Goal: Task Accomplishment & Management: Manage account settings

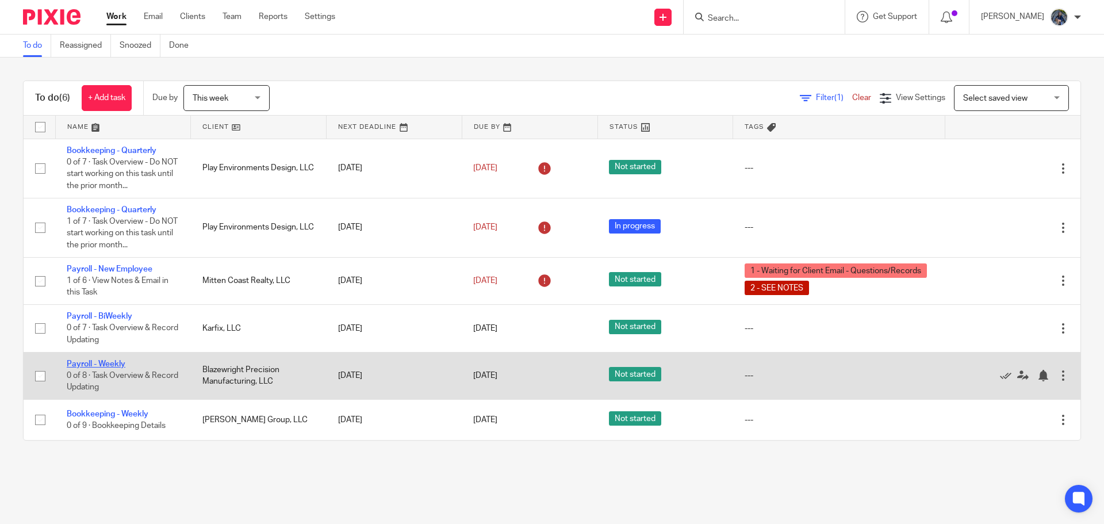
click at [99, 365] on link "Payroll - Weekly" at bounding box center [96, 364] width 59 height 8
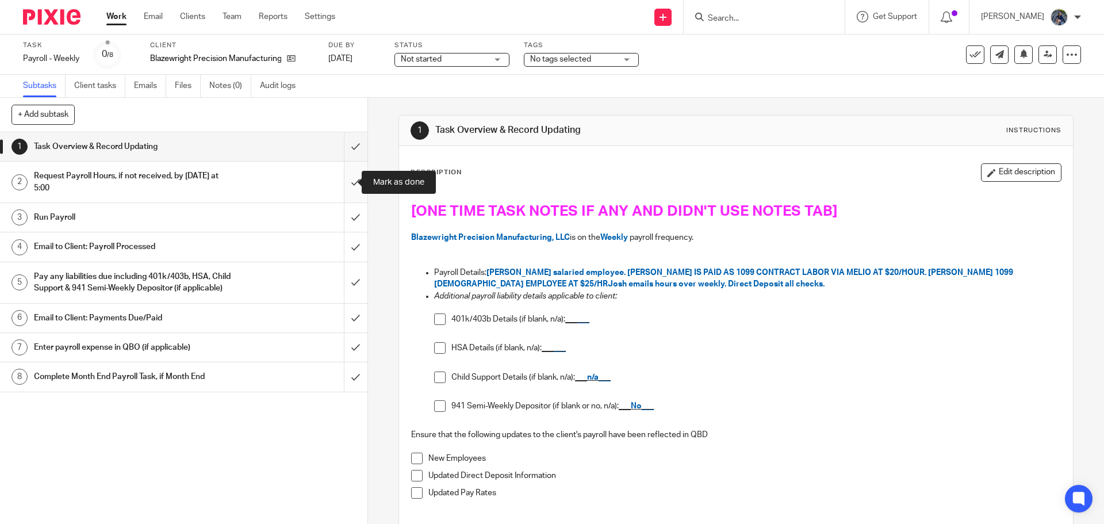
click at [339, 181] on input "submit" at bounding box center [184, 182] width 368 height 41
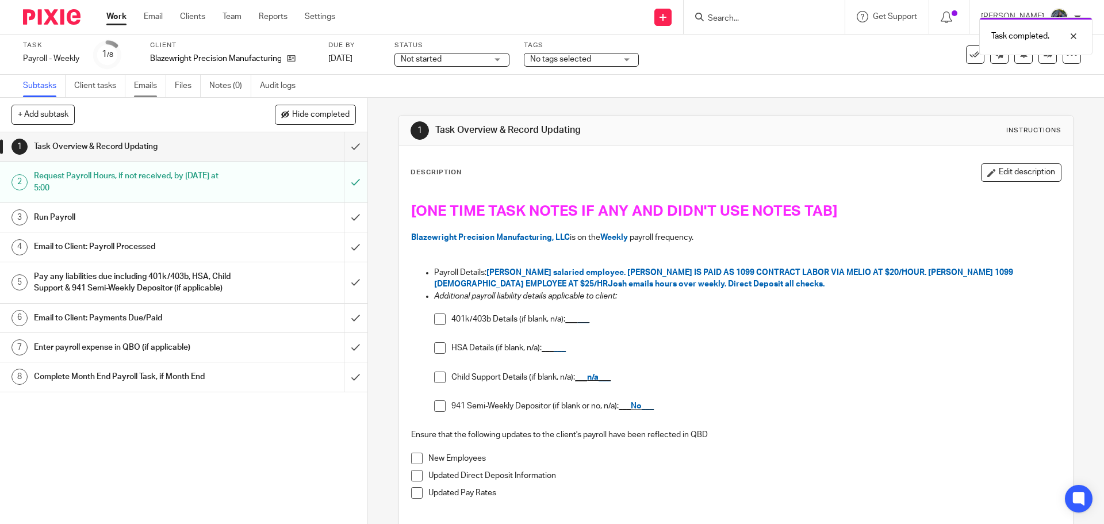
click at [155, 85] on link "Emails" at bounding box center [150, 86] width 32 height 22
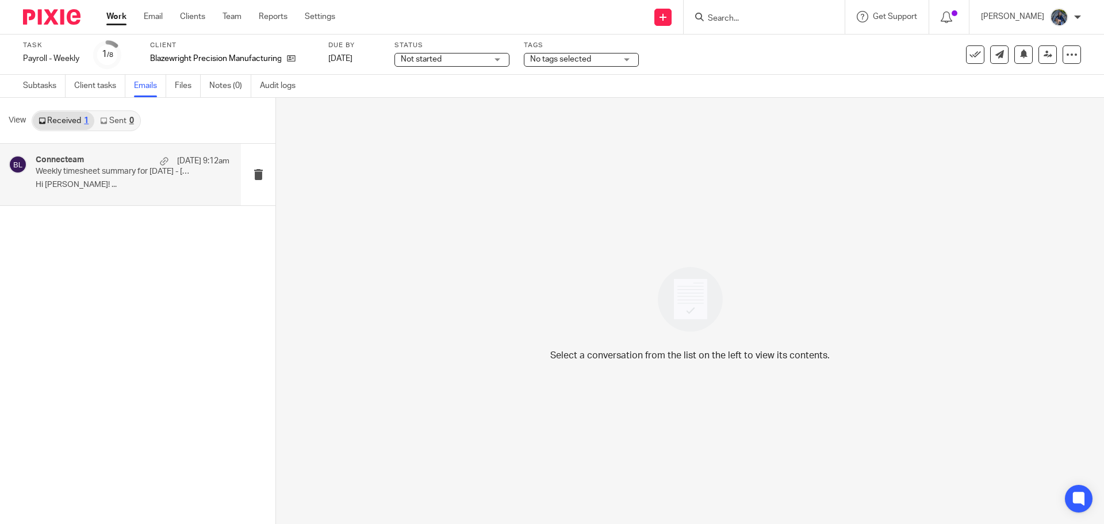
click at [115, 157] on div "Connecteam Aug 18 9:12am" at bounding box center [133, 161] width 194 height 12
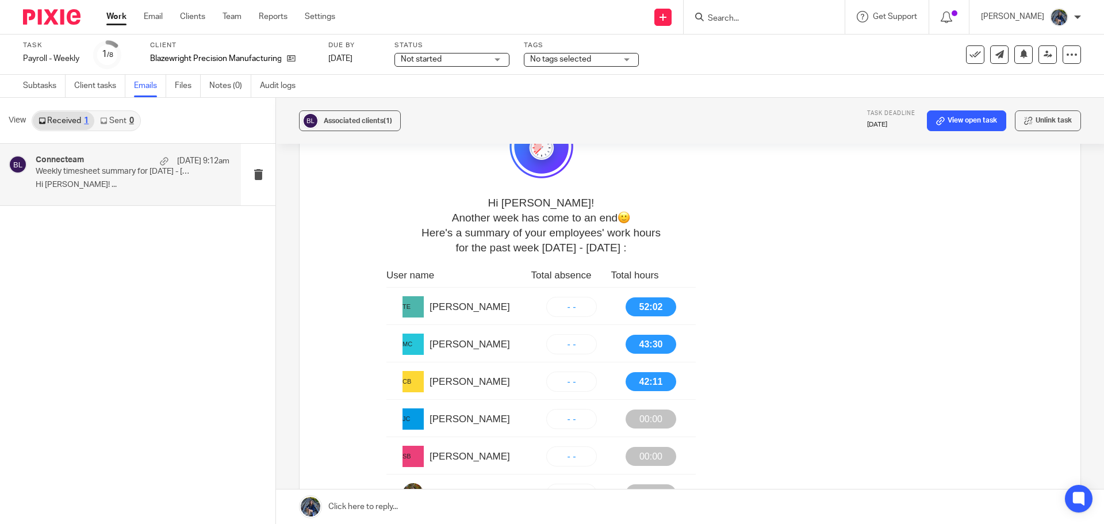
scroll to position [403, 0]
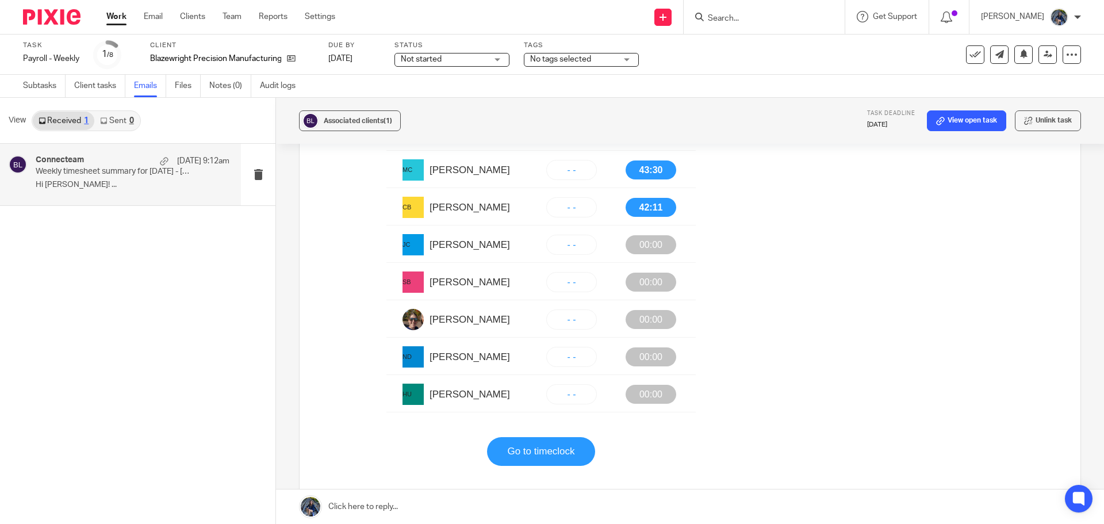
click at [545, 447] on link "Go to timeclock" at bounding box center [540, 451] width 67 height 29
click at [43, 86] on link "Subtasks" at bounding box center [44, 86] width 43 height 22
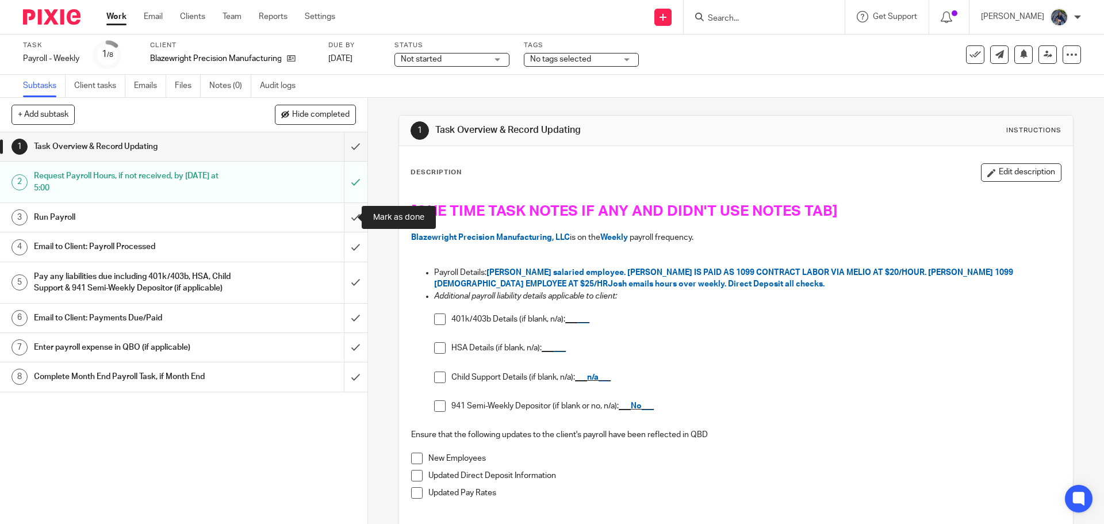
click at [337, 217] on input "submit" at bounding box center [184, 217] width 368 height 29
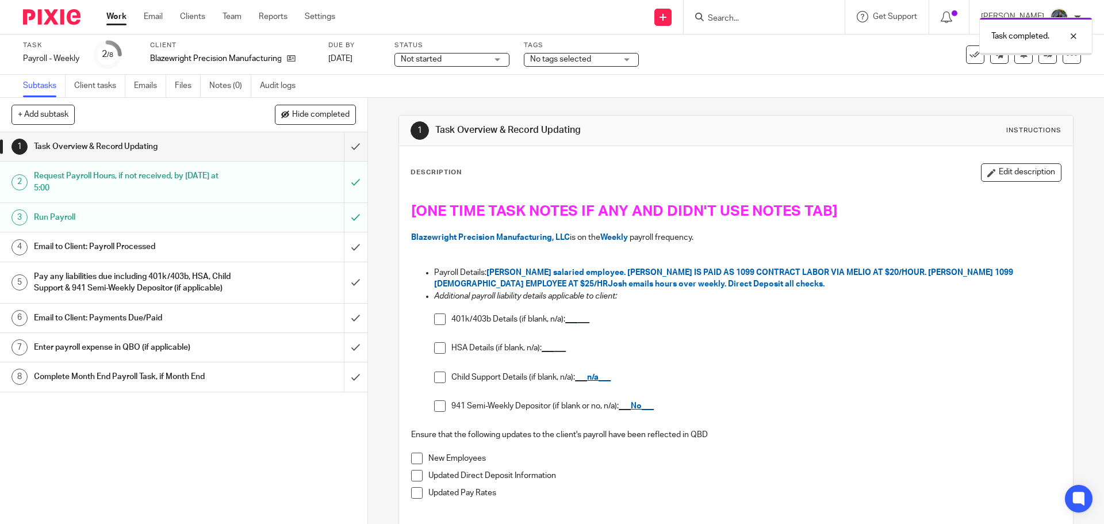
click at [341, 362] on input "submit" at bounding box center [184, 347] width 368 height 29
click at [209, 253] on h1 "Email to Client: Payroll Processed" at bounding box center [133, 246] width 199 height 17
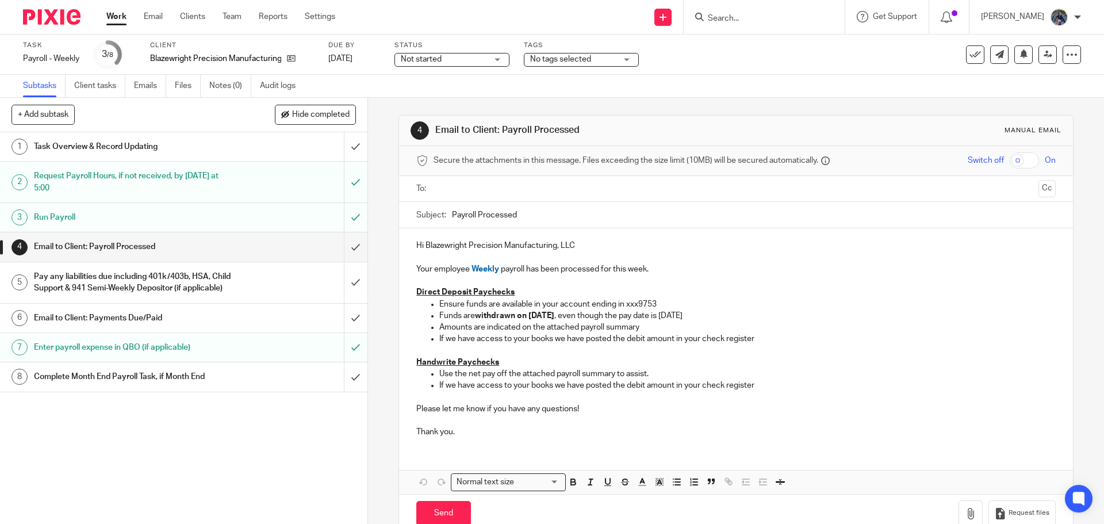
click at [450, 182] on input "text" at bounding box center [736, 188] width 596 height 13
click at [452, 215] on input "Payroll Processed" at bounding box center [753, 218] width 603 height 26
click at [452, 213] on input "Payroll Processed" at bounding box center [753, 218] width 603 height 26
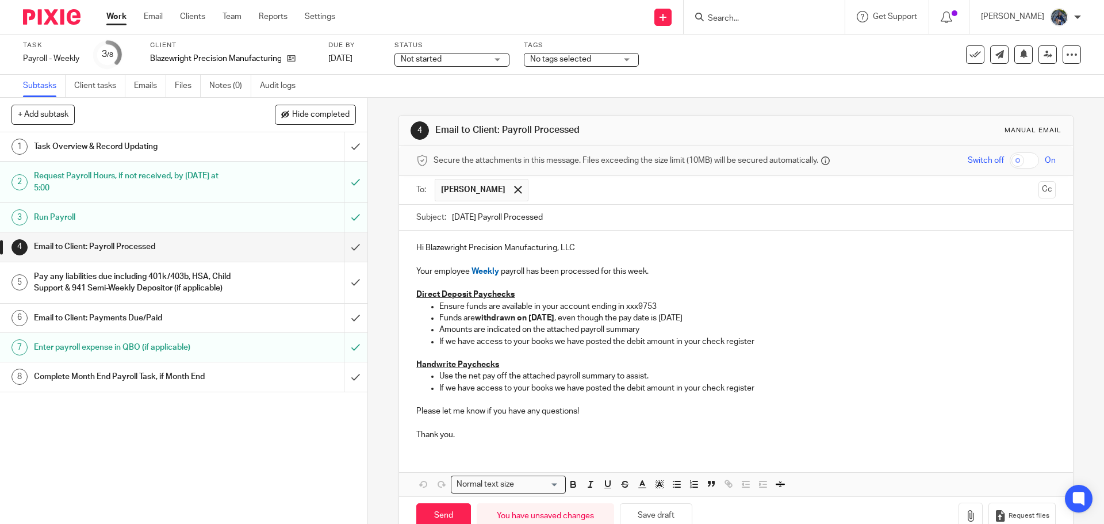
type input "08.22.25 Payroll Processed"
drag, startPoint x: 437, startPoint y: 341, endPoint x: 563, endPoint y: 340, distance: 126.0
click at [563, 340] on p "If we have access to your books we have posted the debit amount in your check r…" at bounding box center [747, 342] width 616 height 12
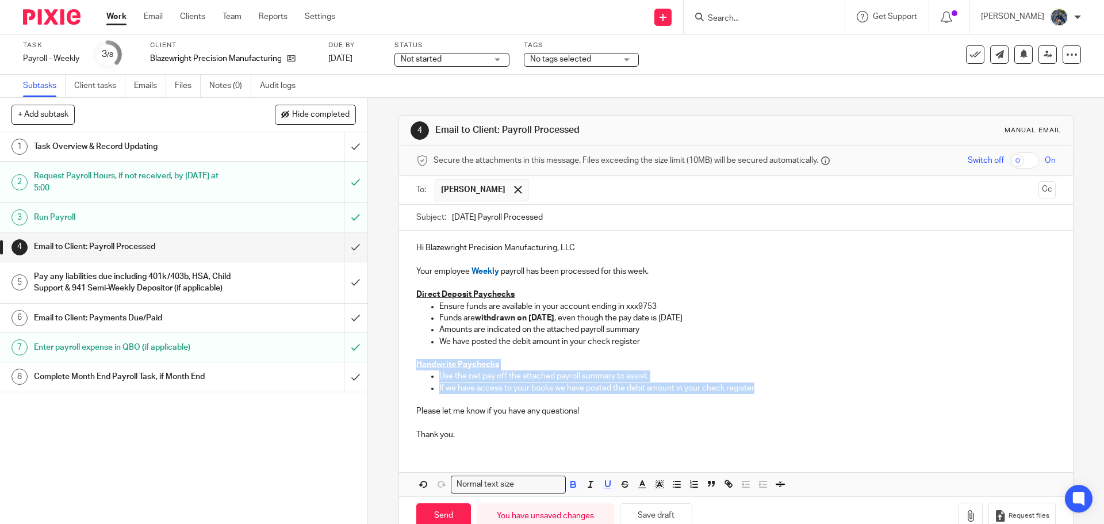
drag, startPoint x: 412, startPoint y: 364, endPoint x: 881, endPoint y: 393, distance: 469.7
click at [881, 393] on div "Hi Blazewright Precision Manufacturing, LLC Your employee Weekly payroll has be…" at bounding box center [736, 340] width 674 height 219
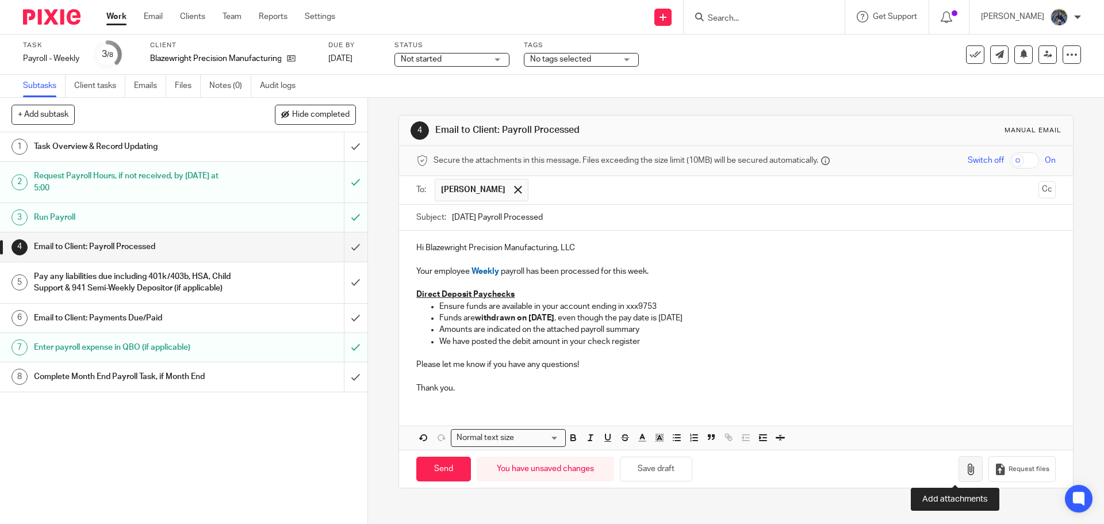
click at [964, 469] on button "button" at bounding box center [971, 469] width 24 height 26
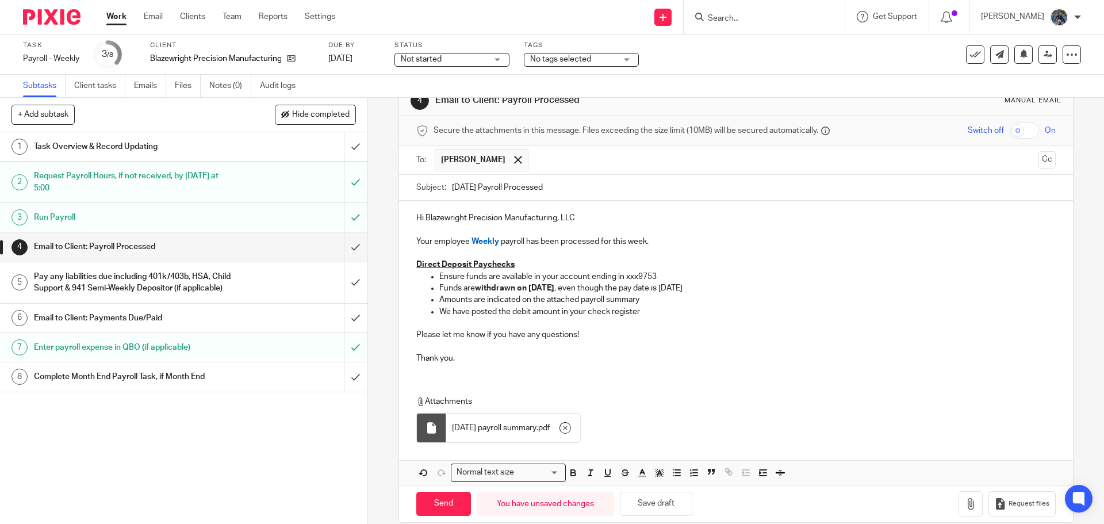
scroll to position [46, 0]
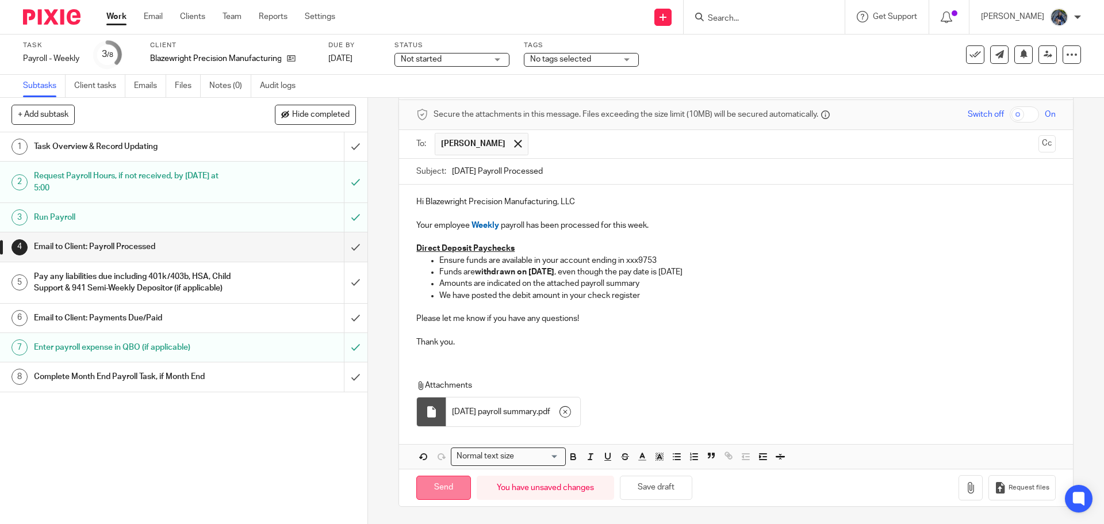
click at [451, 485] on input "Send" at bounding box center [443, 488] width 55 height 25
type input "Sent"
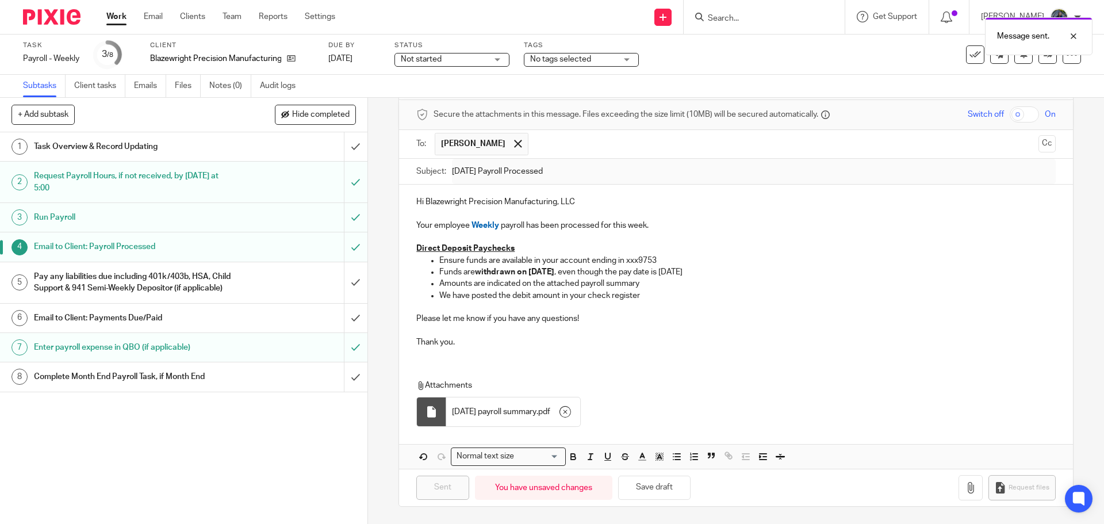
click at [264, 293] on div "Pay any liabilities due including 401k/403b, HSA, Child Support & 941 Semi-Week…" at bounding box center [183, 282] width 299 height 29
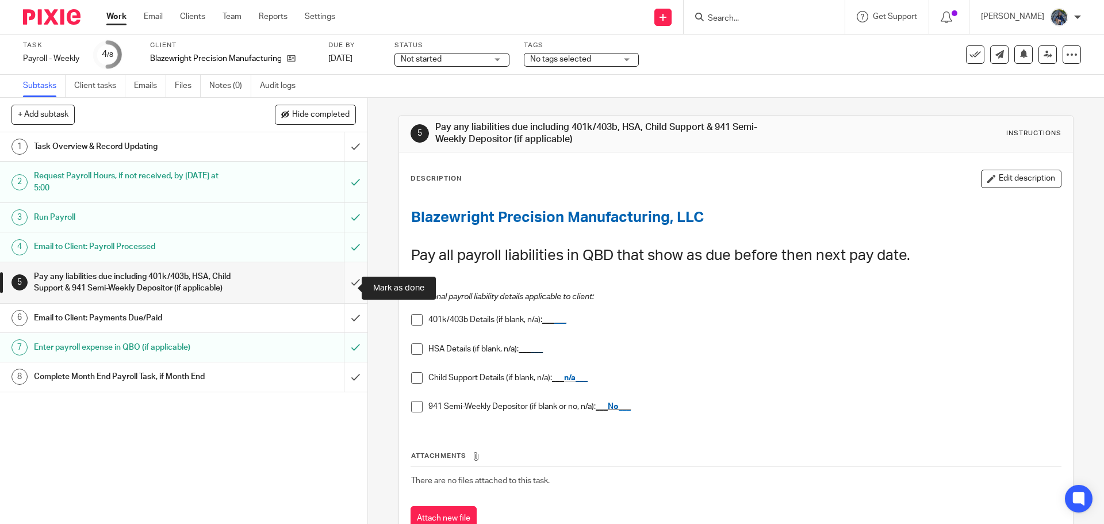
click at [341, 291] on input "submit" at bounding box center [184, 282] width 368 height 41
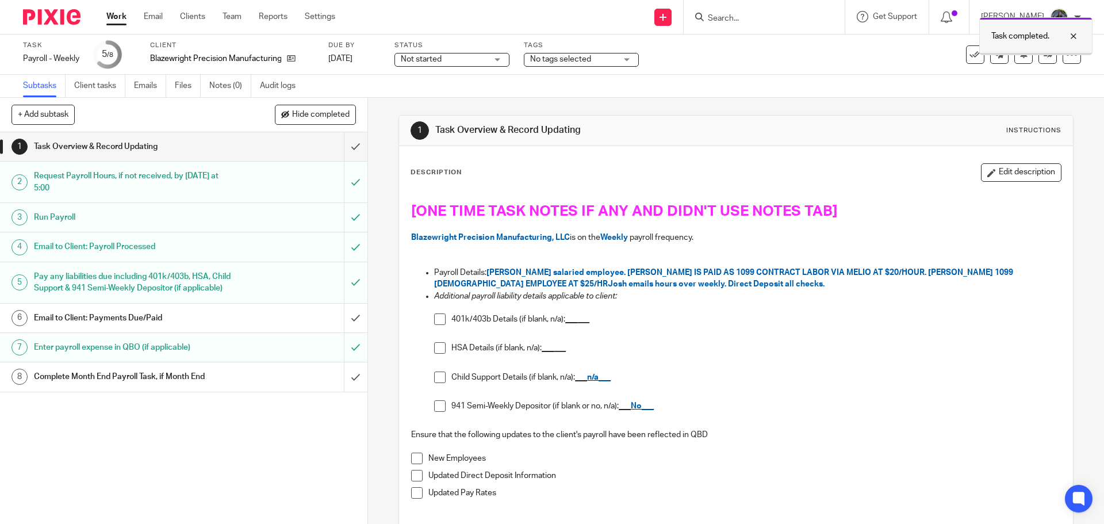
click at [1076, 35] on div at bounding box center [1065, 36] width 31 height 14
click at [966, 55] on button at bounding box center [975, 54] width 18 height 18
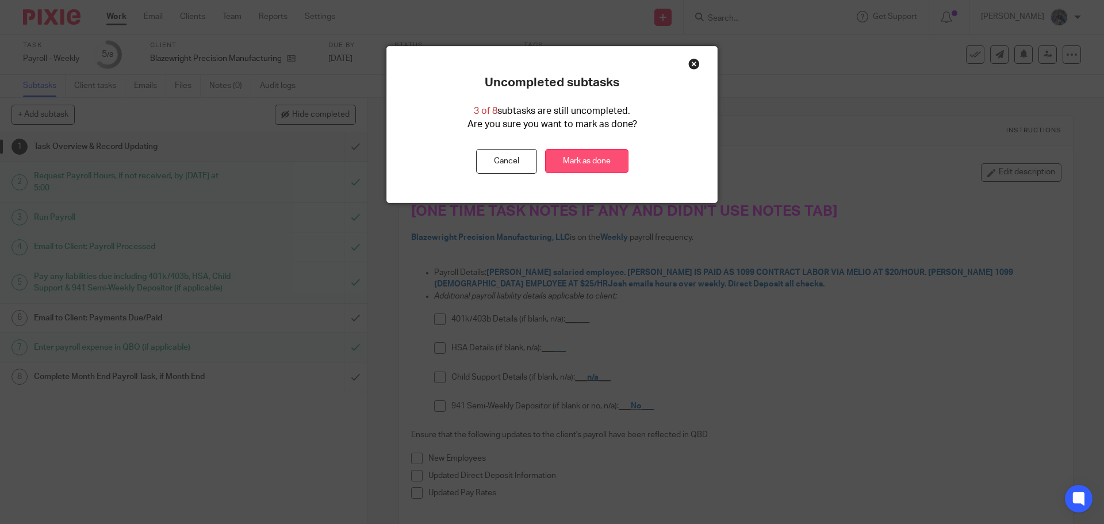
click at [590, 160] on link "Mark as done" at bounding box center [586, 161] width 83 height 25
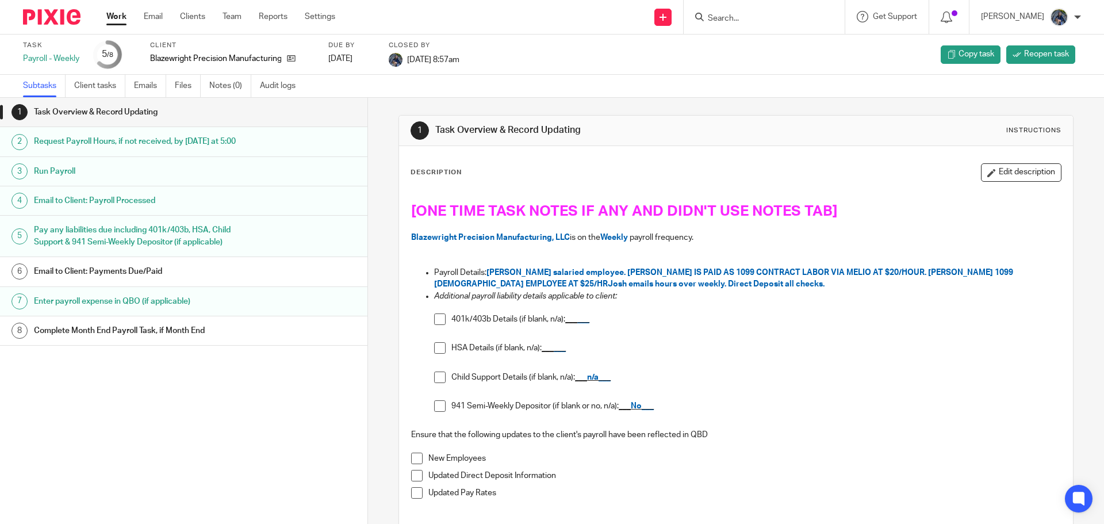
click at [117, 15] on link "Work" at bounding box center [116, 17] width 20 height 12
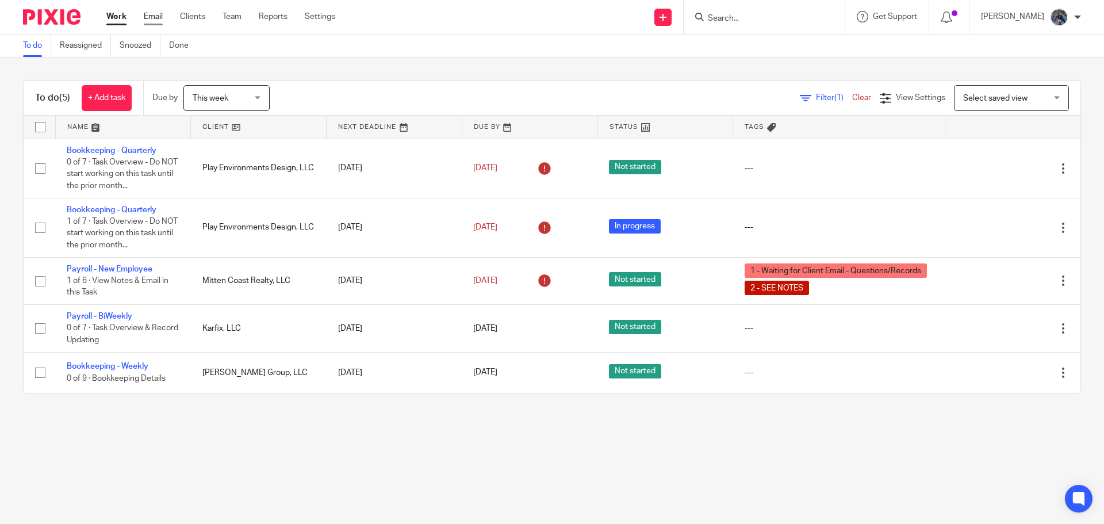
click at [158, 17] on link "Email" at bounding box center [153, 17] width 19 height 12
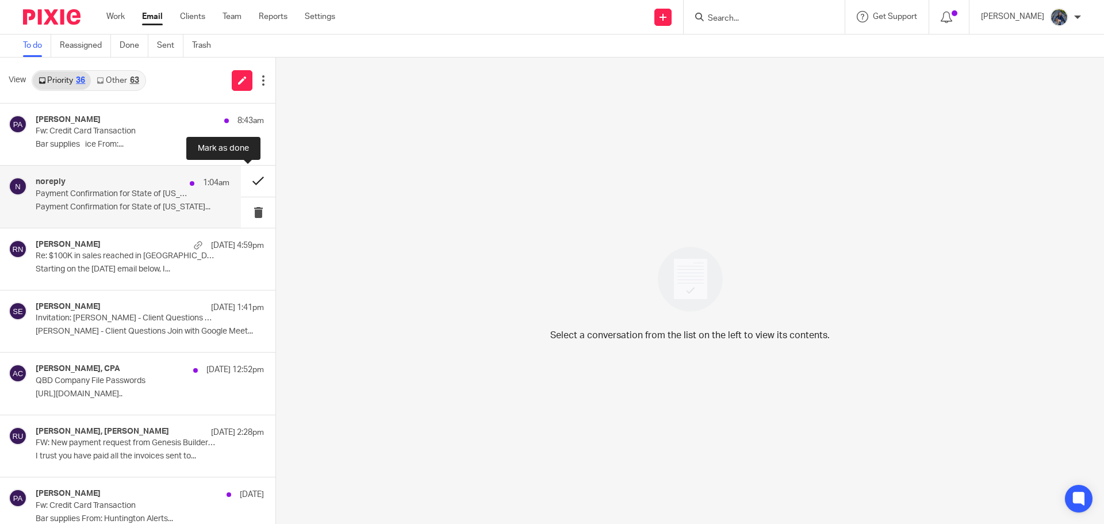
click at [244, 181] on button at bounding box center [258, 181] width 35 height 30
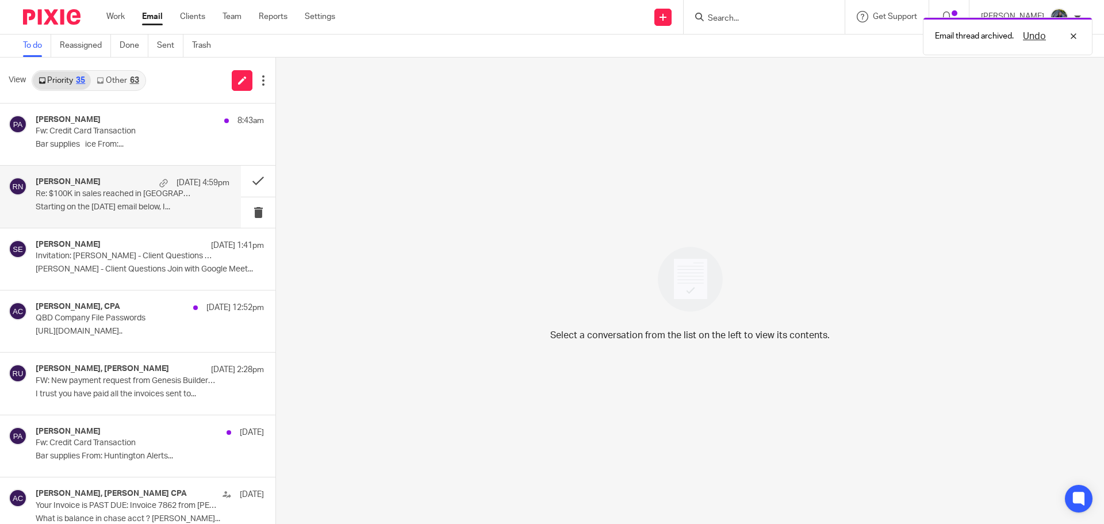
click at [123, 203] on p "​Starting on the August 5 email below, I..." at bounding box center [133, 207] width 194 height 10
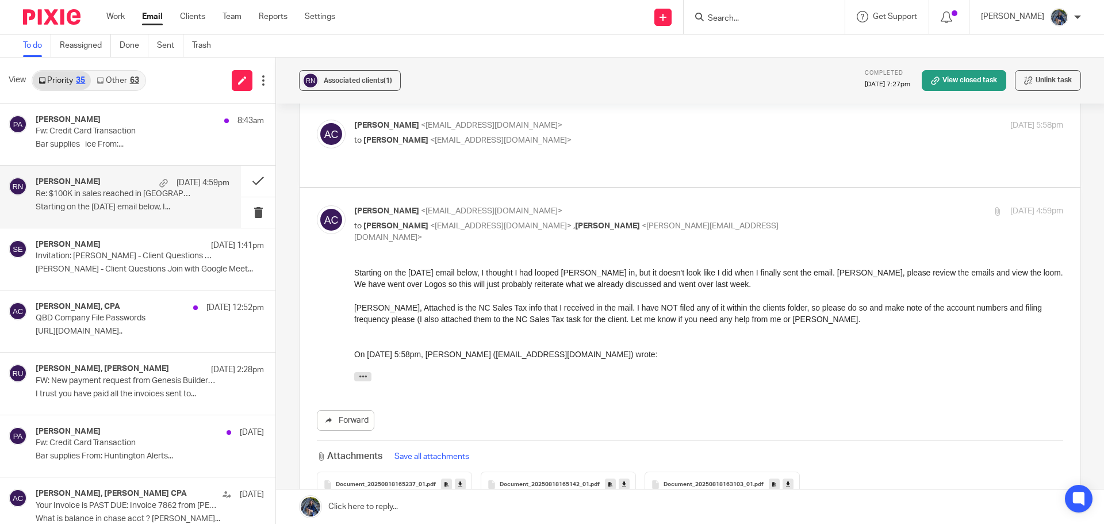
scroll to position [115, 0]
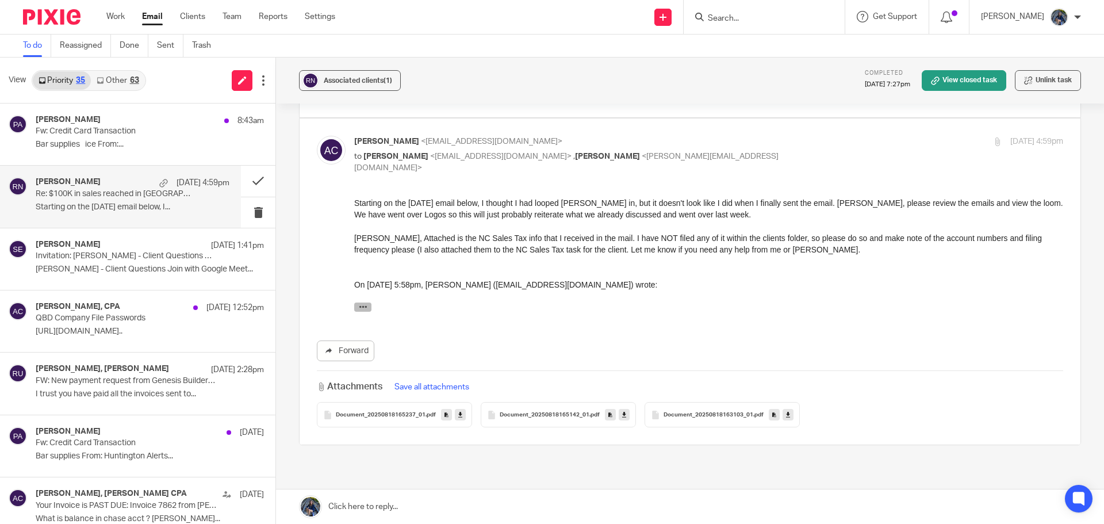
click at [360, 303] on icon "button" at bounding box center [363, 307] width 9 height 9
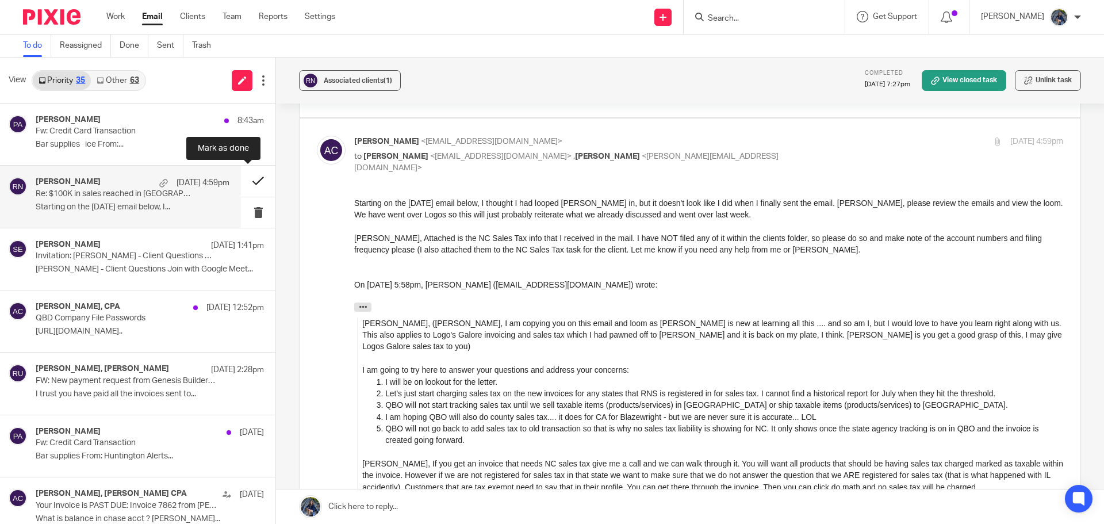
click at [251, 178] on button at bounding box center [258, 181] width 35 height 30
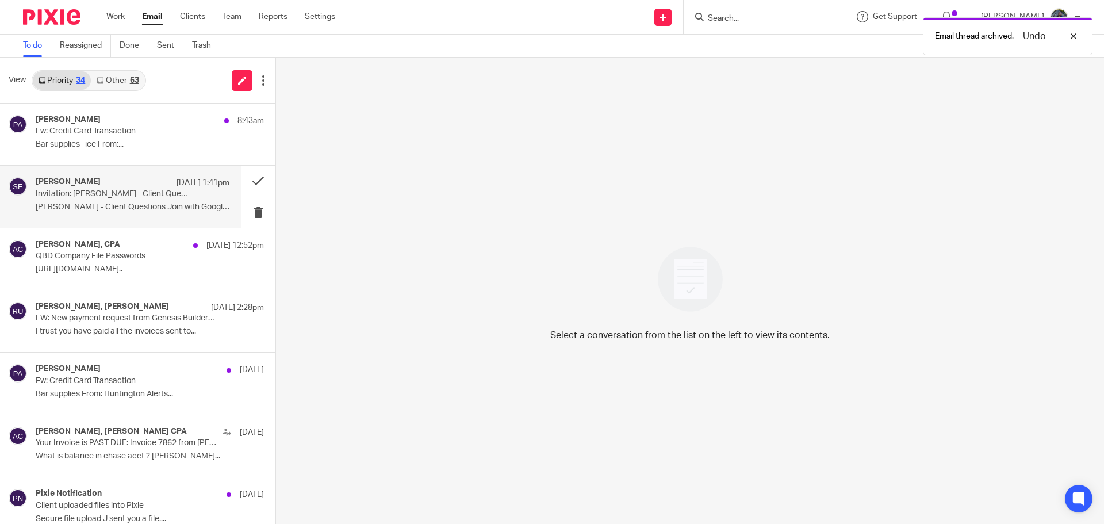
click at [85, 201] on div "Sarah Ebert Aug 18 1:41pm Invitation: Holly - Client Questions @ Tue Aug 19, 20…" at bounding box center [133, 196] width 194 height 39
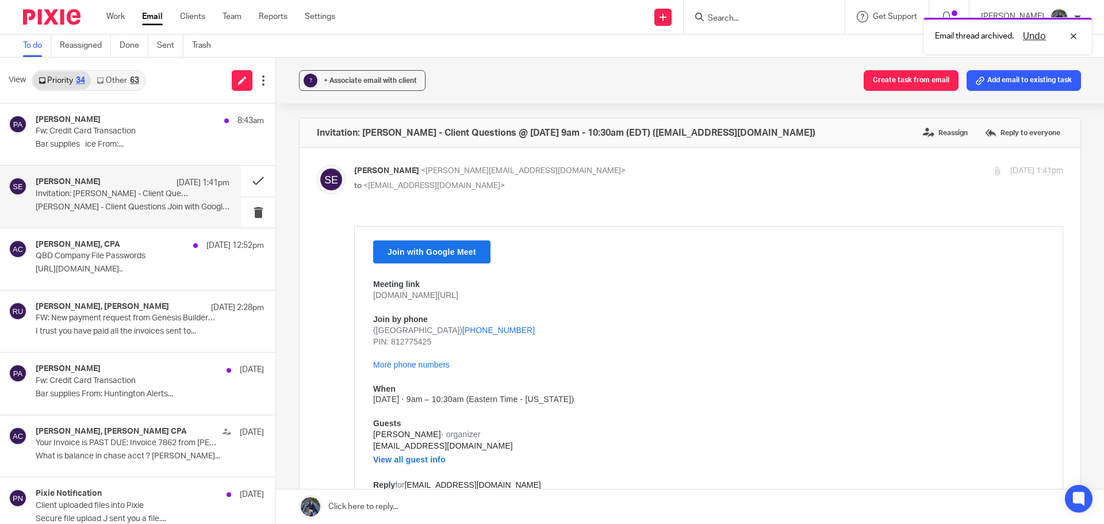
scroll to position [0, 0]
click at [248, 181] on button at bounding box center [258, 181] width 35 height 30
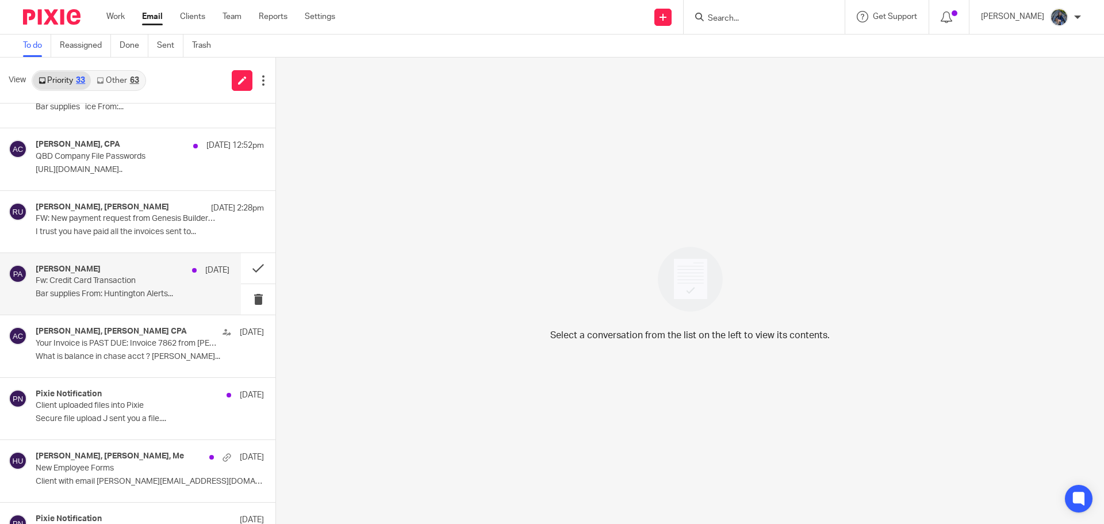
scroll to position [58, 0]
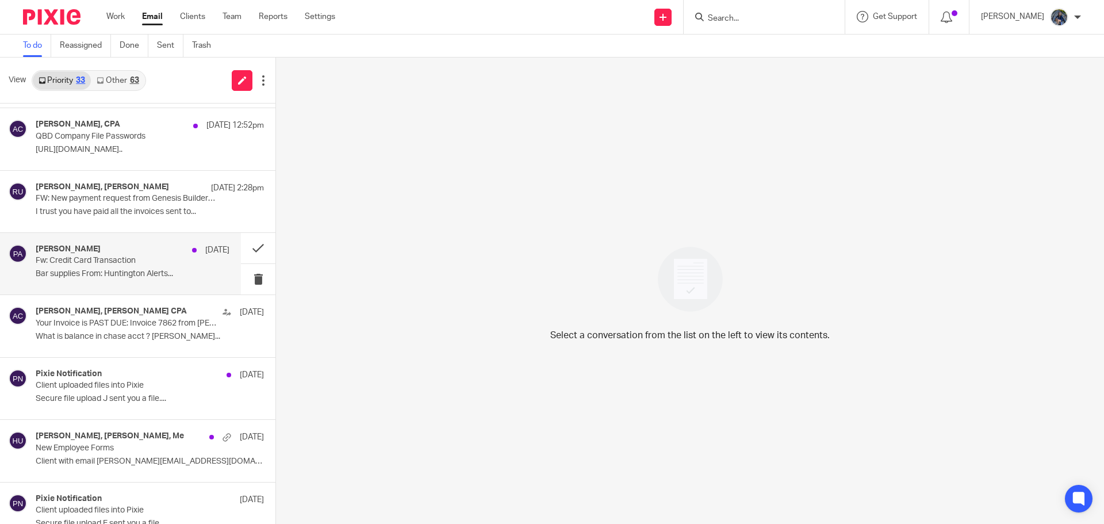
click at [117, 317] on div "Larry Martin, Amy L Corfixsen CPA Aug 15" at bounding box center [150, 313] width 228 height 12
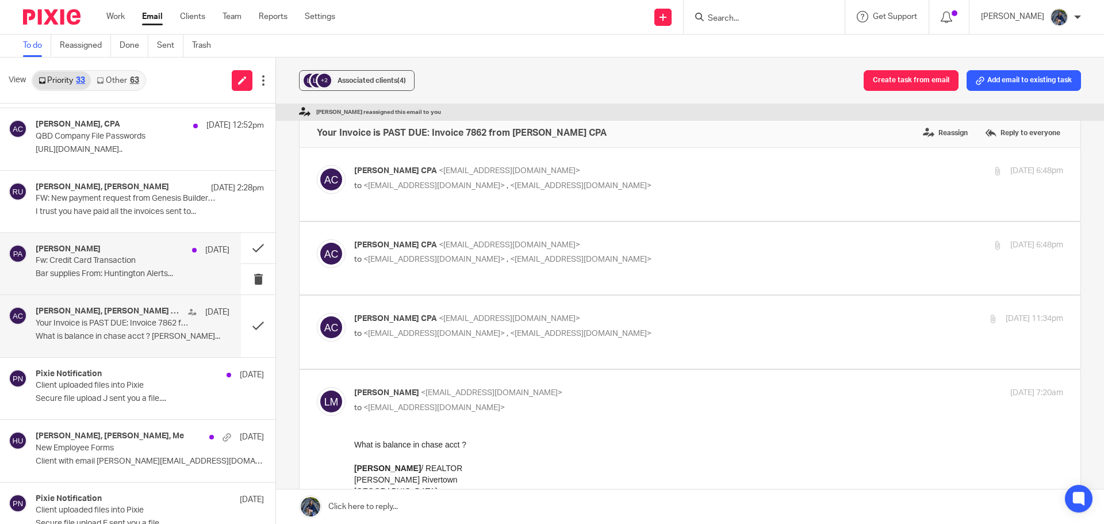
scroll to position [0, 0]
click at [246, 326] on button at bounding box center [258, 326] width 35 height 62
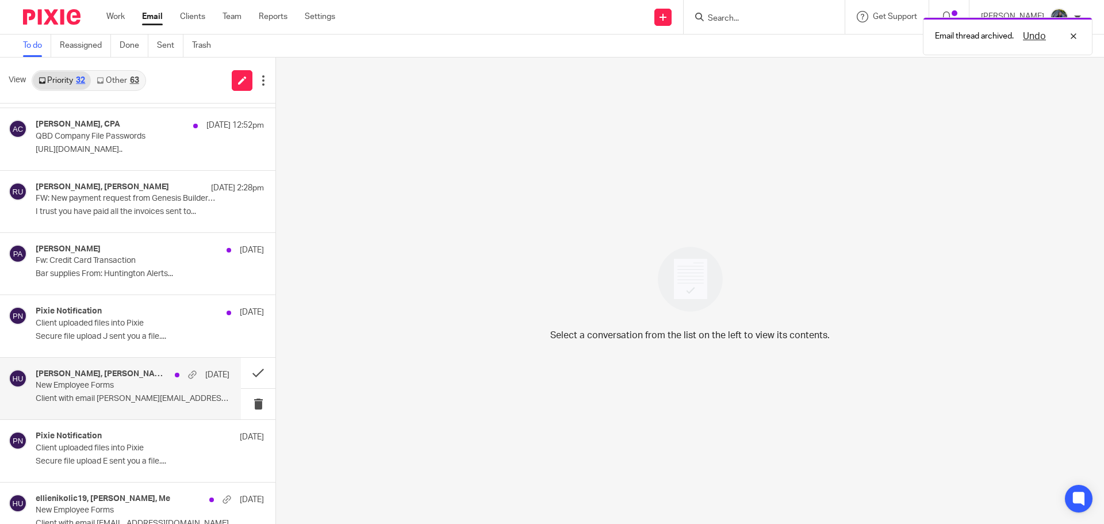
click at [114, 383] on p "New Employee Forms" at bounding box center [113, 386] width 155 height 10
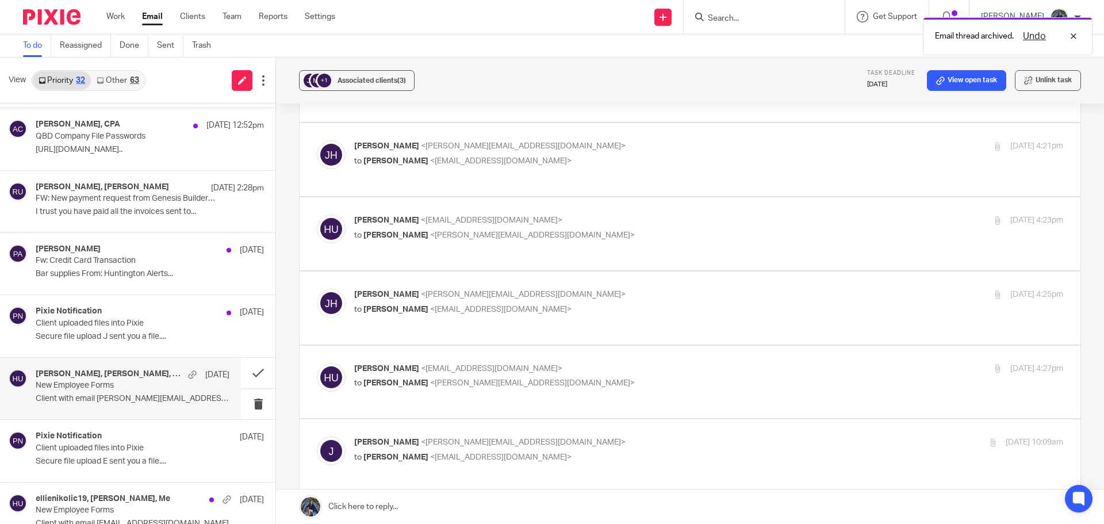
scroll to position [345, 0]
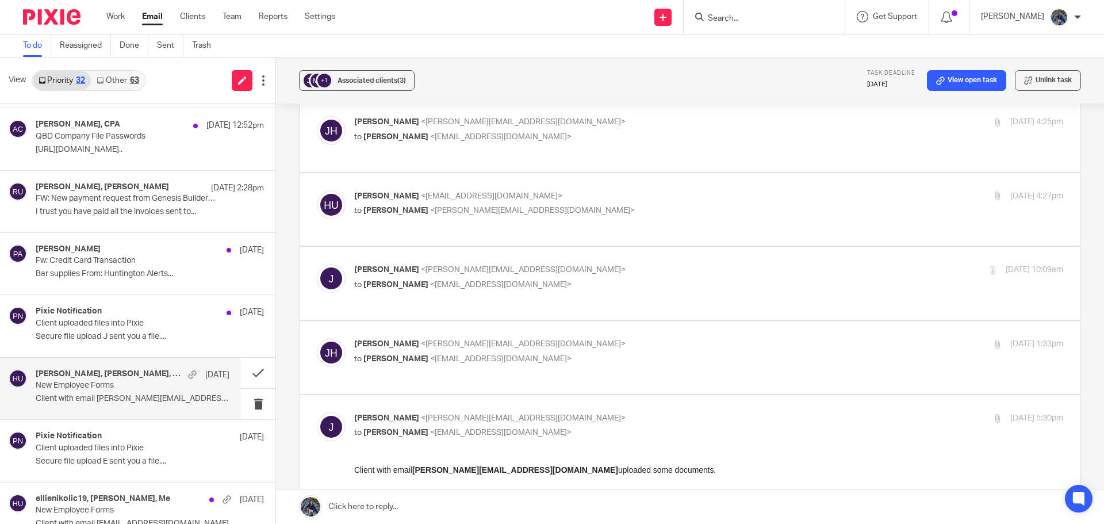
click at [410, 340] on span "Jeff M. Heglund" at bounding box center [386, 344] width 65 height 8
checkbox input "true"
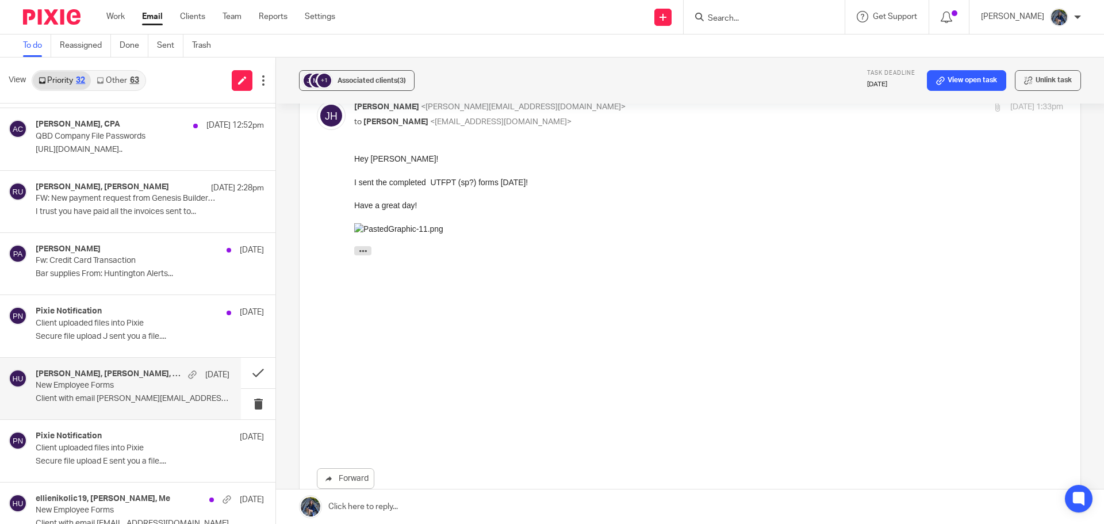
scroll to position [633, 0]
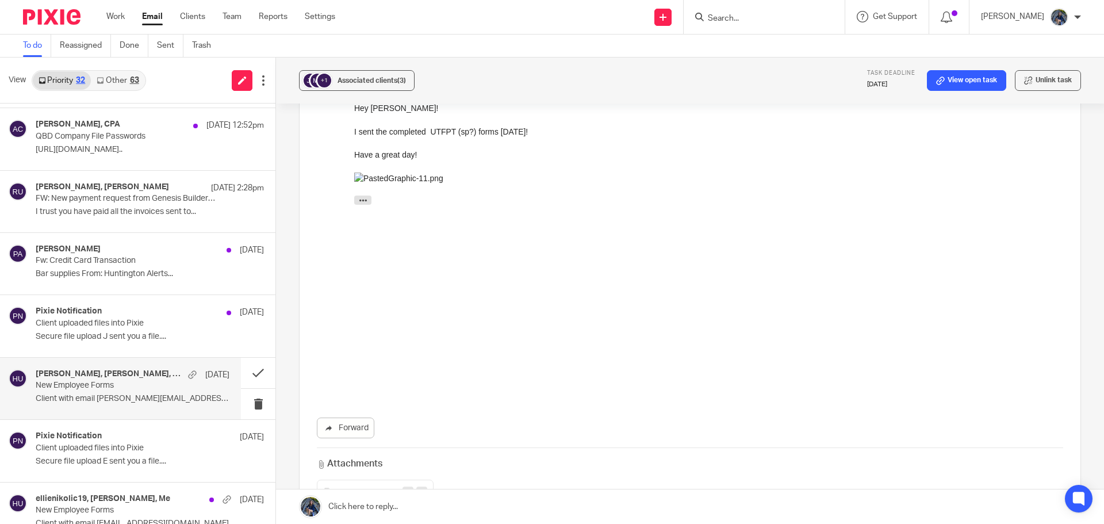
click at [358, 480] on div "PastedGraphic-11 .png" at bounding box center [375, 492] width 117 height 25
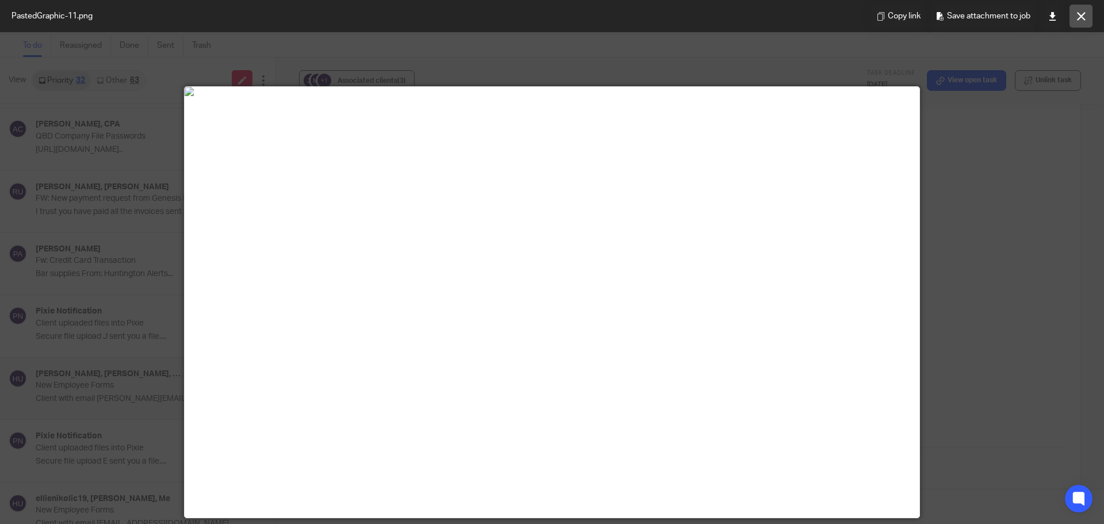
click at [1089, 16] on button at bounding box center [1081, 16] width 23 height 23
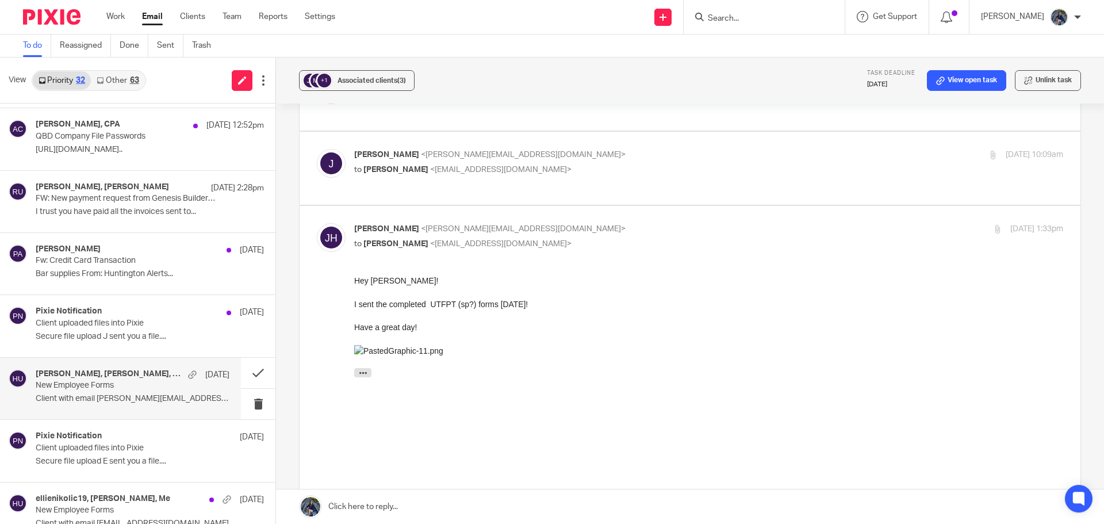
scroll to position [288, 0]
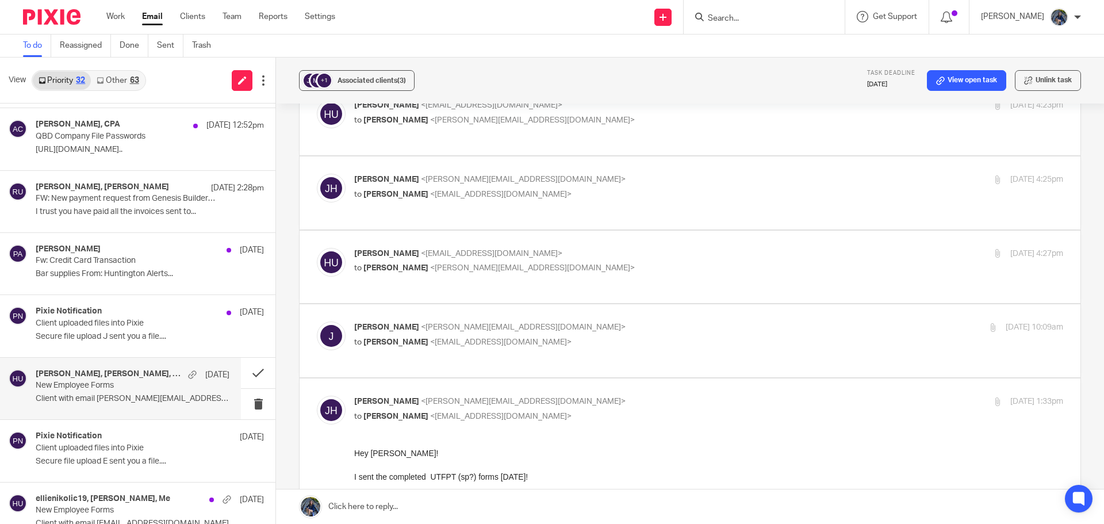
click at [430, 338] on span "<[EMAIL_ADDRESS][DOMAIN_NAME]>" at bounding box center [501, 342] width 142 height 8
checkbox input "true"
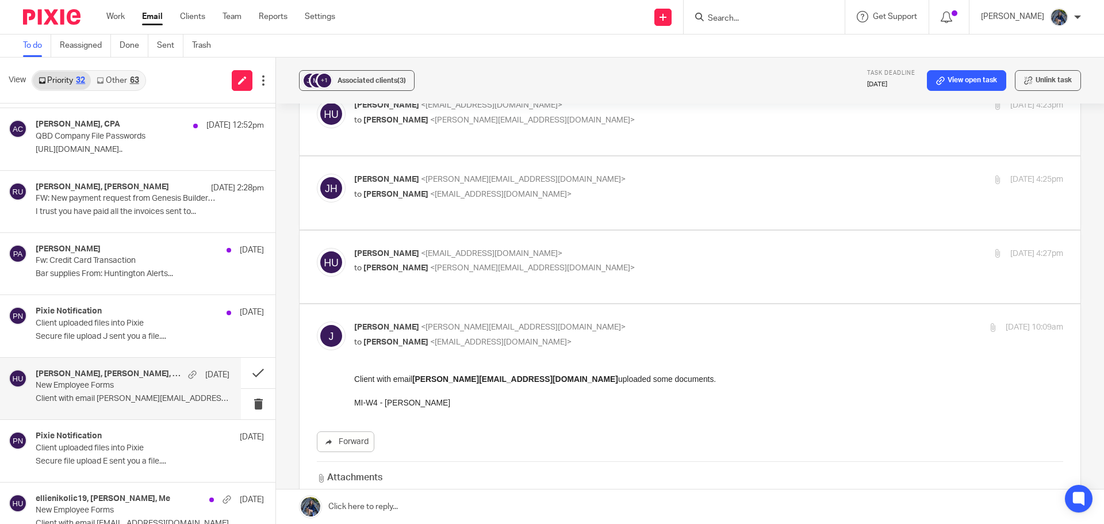
click at [421, 250] on span "<[EMAIL_ADDRESS][DOMAIN_NAME]>" at bounding box center [492, 254] width 142 height 8
checkbox input "true"
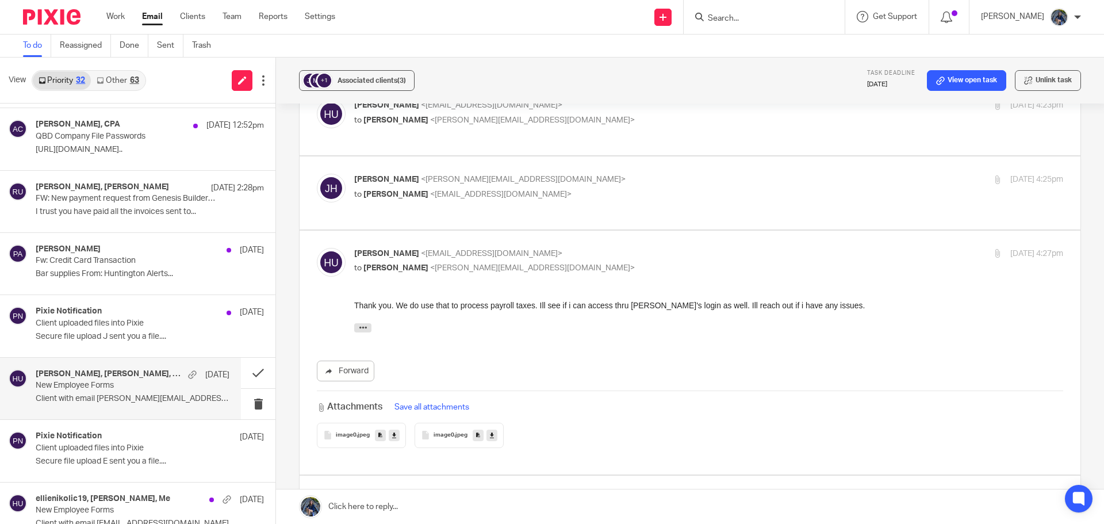
scroll to position [0, 0]
click at [406, 175] on span "Jeff M. Heglund" at bounding box center [386, 179] width 65 height 8
checkbox input "true"
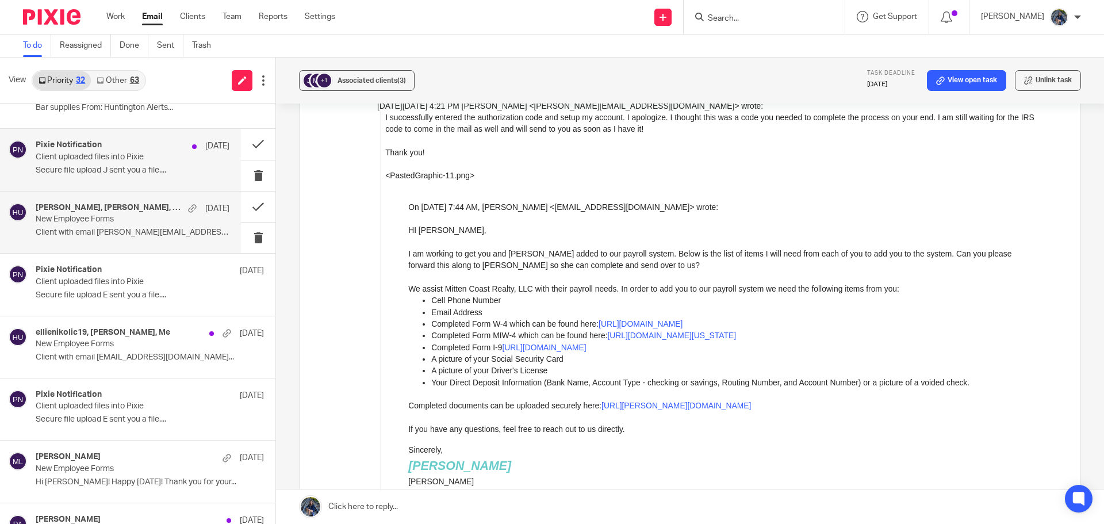
scroll to position [230, 0]
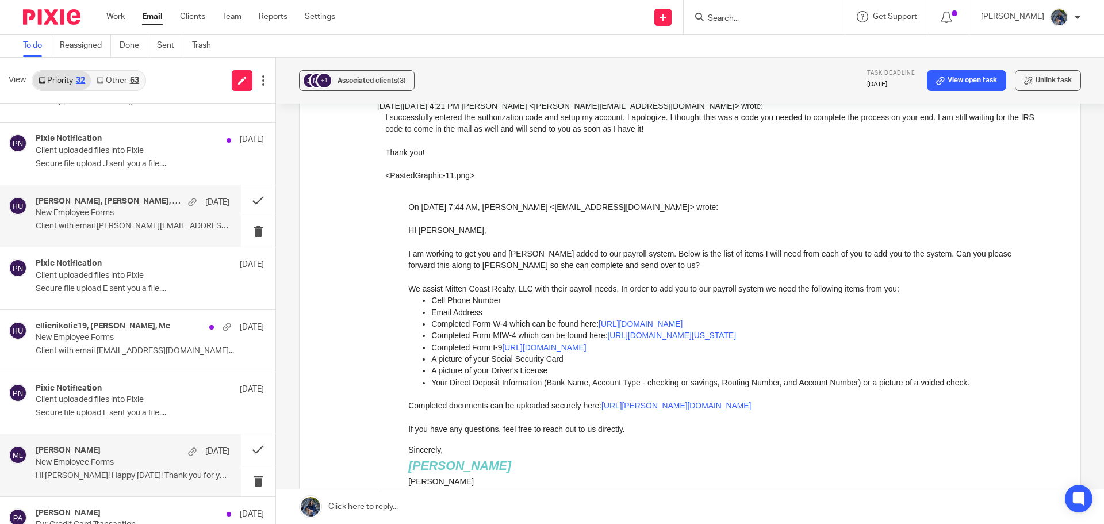
click at [122, 457] on div "Cori Olsson Aug 11" at bounding box center [133, 452] width 194 height 12
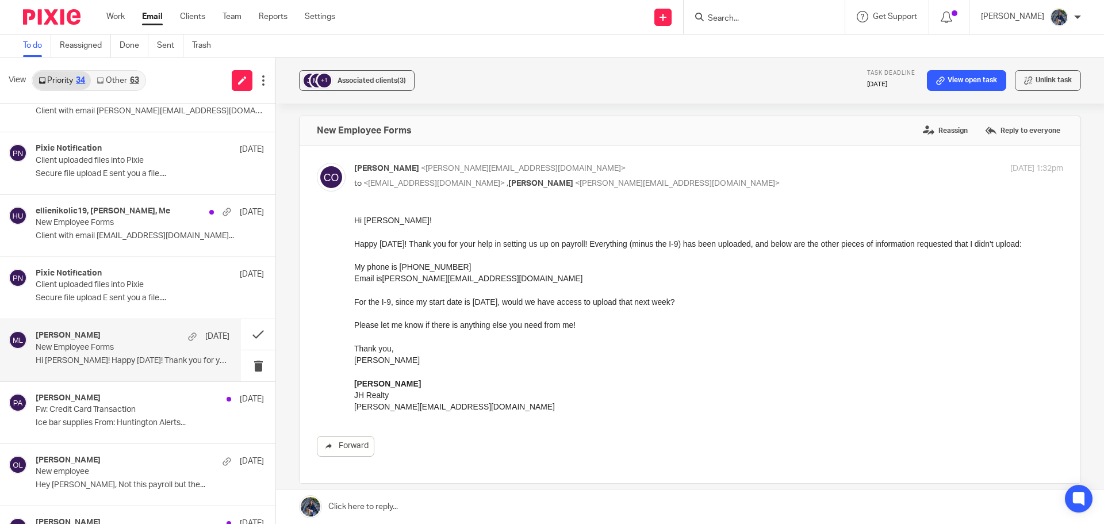
scroll to position [0, 0]
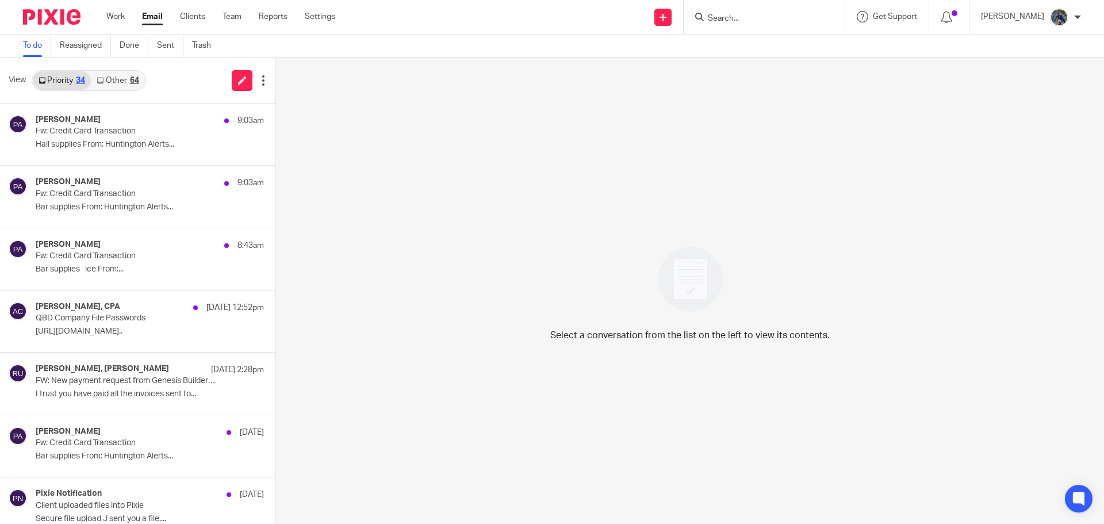
click at [127, 82] on link "Other 64" at bounding box center [117, 80] width 53 height 18
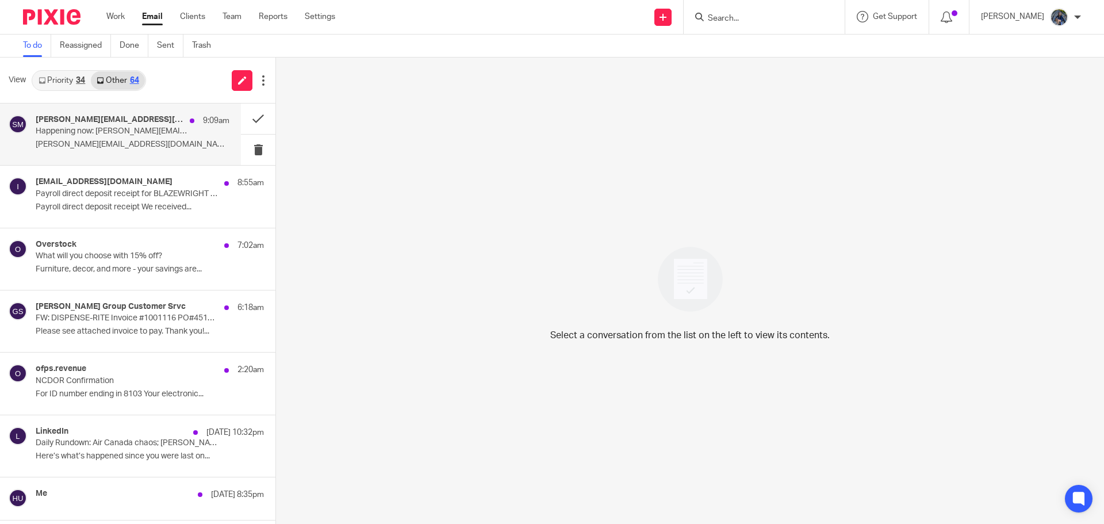
click at [112, 121] on h4 "[PERSON_NAME][EMAIL_ADDRESS][DOMAIN_NAME] (via Google Meet)" at bounding box center [110, 120] width 148 height 10
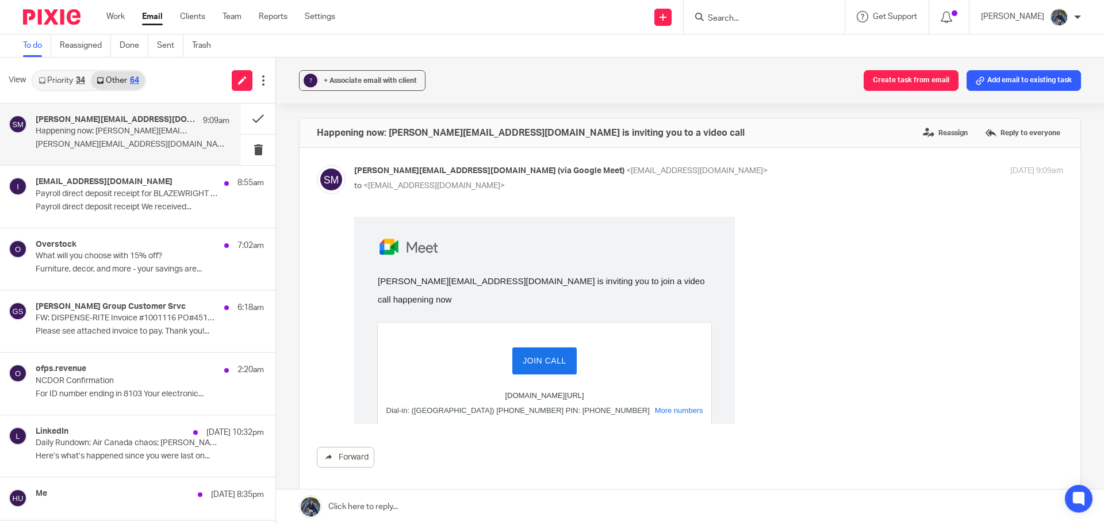
click at [552, 347] on link "Join Call" at bounding box center [545, 360] width 64 height 27
